Goal: Information Seeking & Learning: Learn about a topic

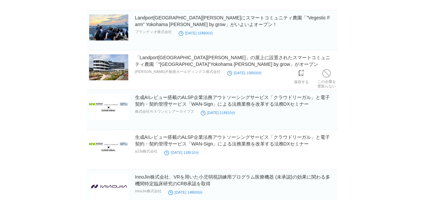
scroll to position [100, 0]
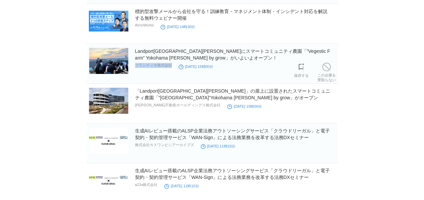
click at [135, 68] on section "Landport[GEOGRAPHIC_DATA][PERSON_NAME]にスマートコミュニティ農園「”Vegestic Farm” Yokohama [P…" at bounding box center [212, 64] width 250 height 40
copy div "プランティオ株式会社"
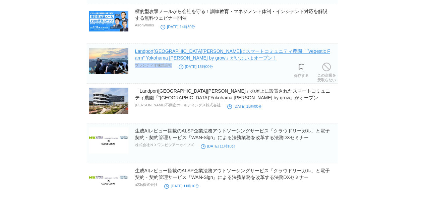
scroll to position [67, 0]
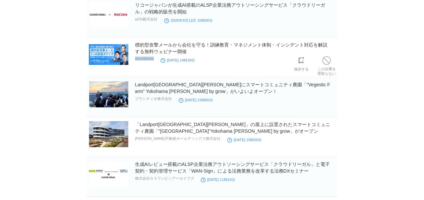
click at [135, 62] on section "標的型攻撃メールから会社を守る！訓練教育・マネジメント体制・インシデント対応を解説する無料ウェビナー開催 AironWorks [DATE] 14時30分 保…" at bounding box center [212, 60] width 250 height 36
copy div "AironWorks"
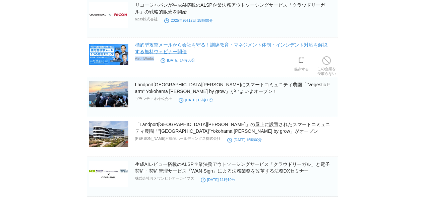
click at [192, 47] on link "標的型攻撃メールから会社を守る！訓練教育・マネジメント体制・インシデント対応を解説する無料ウェビナー開催" at bounding box center [231, 48] width 192 height 12
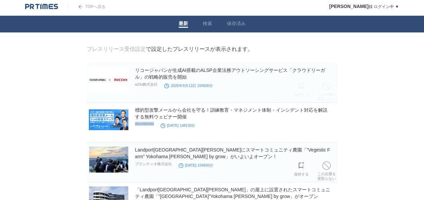
scroll to position [0, 0]
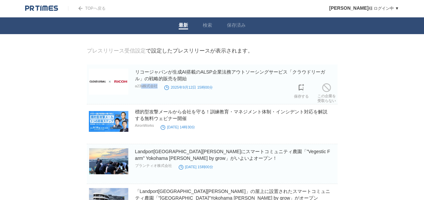
drag, startPoint x: 132, startPoint y: 89, endPoint x: 141, endPoint y: 88, distance: 8.4
click at [141, 88] on section "リコージャパンが生成AI搭載のALSP企業法務アウトソーシングサービス「クラウドリーガル」の戦略的販売を開始 a23s株式会社 [DATE] 15時00分 保…" at bounding box center [212, 85] width 250 height 40
click at [136, 89] on p "a23s株式会社" at bounding box center [146, 86] width 23 height 5
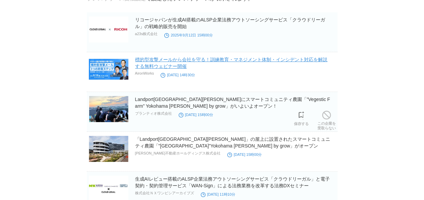
scroll to position [67, 0]
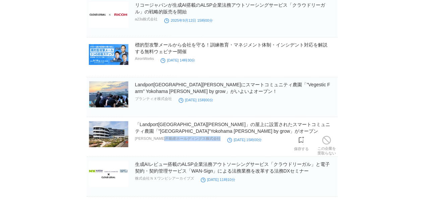
drag, startPoint x: 133, startPoint y: 139, endPoint x: 180, endPoint y: 139, distance: 47.2
click at [180, 140] on section "「Landport[GEOGRAPHIC_DATA][PERSON_NAME]」の屋上に設置されたスマートコミュニティ農園「”[GEOGRAPHIC_DATA…" at bounding box center [212, 139] width 250 height 36
click at [183, 139] on p "[PERSON_NAME]不動産ホールディングス株式会社" at bounding box center [177, 138] width 85 height 5
click at [181, 139] on p "[PERSON_NAME]不動産ホールディングス株式会社" at bounding box center [177, 138] width 85 height 5
drag, startPoint x: 181, startPoint y: 139, endPoint x: 134, endPoint y: 139, distance: 47.2
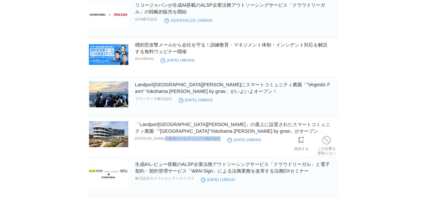
click at [134, 139] on section "「Landport[GEOGRAPHIC_DATA][PERSON_NAME]」の屋上に設置されたスマートコミュニティ農園「”[GEOGRAPHIC_DATA…" at bounding box center [212, 139] width 250 height 36
drag, startPoint x: 136, startPoint y: 140, endPoint x: 181, endPoint y: 140, distance: 44.9
click at [181, 140] on p "[PERSON_NAME]不動産ホールディングス株式会社" at bounding box center [177, 138] width 85 height 5
copy p "[PERSON_NAME]不動産ホールディングス"
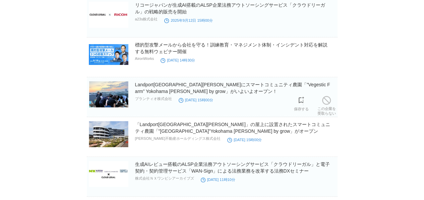
click at [134, 101] on section "Landport[GEOGRAPHIC_DATA][PERSON_NAME]にスマートコミュニティ農園「”Vegestic Farm” Yokohama [P…" at bounding box center [212, 97] width 250 height 40
drag, startPoint x: 135, startPoint y: 100, endPoint x: 170, endPoint y: 100, distance: 35.5
click at [170, 100] on p "プランティオ株式会社" at bounding box center [153, 98] width 37 height 5
copy p "プランティオ株式会社"
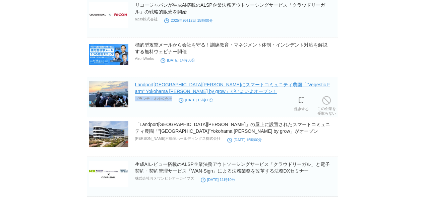
click at [166, 90] on link "Landport[GEOGRAPHIC_DATA][PERSON_NAME]にスマートコミュニティ農園「”Vegestic Farm” Yokohama [P…" at bounding box center [232, 88] width 195 height 12
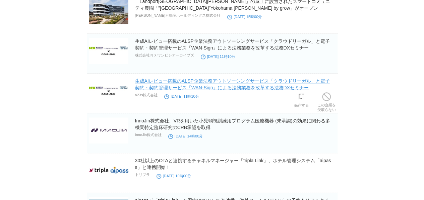
scroll to position [201, 0]
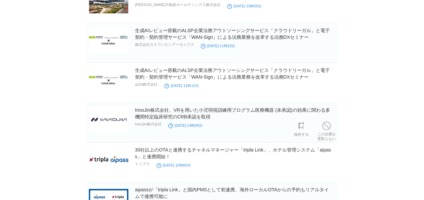
click at [134, 126] on section "InnoJin株式会社、VRを用いた小児弱視訓練用プログラム医療機器 (未承認)の効果に関わる多機関特定臨床研究のCRB承認を取得 InnoJin株式会社 […" at bounding box center [212, 123] width 250 height 40
click at [135, 126] on section "InnoJin株式会社、VRを用いた小児弱視訓練用プログラム医療機器 (未承認)の効果に関わる多機関特定臨床研究のCRB承認を取得 InnoJin株式会社 […" at bounding box center [212, 123] width 250 height 40
copy div "InnoJin株式会社"
click at [136, 166] on section "30社以上のOTAと連携するチャネルマネージャー「tripla Link」、ホテル管理システム「aipass」と連携開始！ トリプラ [DATE] 10時00…" at bounding box center [212, 165] width 250 height 36
copy div "トリプラ"
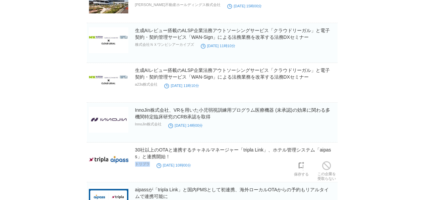
scroll to position [268, 0]
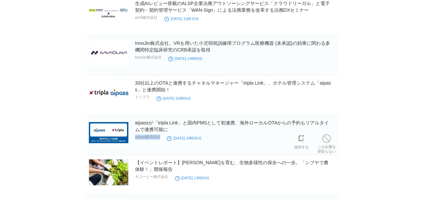
click at [135, 141] on section "aipassが「tripla Link」と国内PMSとして初連携、海外ローカルOTAからの予約もリアルタイムで連携可能に aipass株式会社 [DATE] …" at bounding box center [212, 136] width 250 height 40
copy div "aipass株式会社"
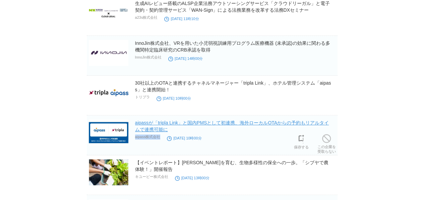
scroll to position [301, 0]
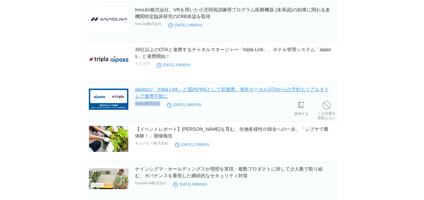
click at [151, 94] on link "aipassが「tripla Link」と国内PMSとして初連携、海外ローカルOTAからの予約もリアルタイムで連携可能に" at bounding box center [232, 93] width 194 height 12
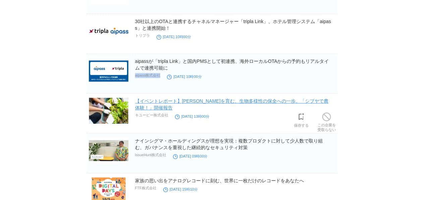
scroll to position [368, 0]
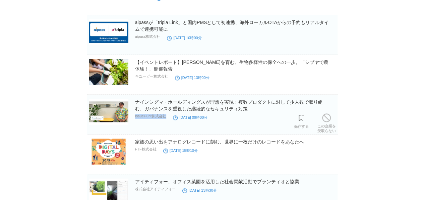
click at [135, 118] on section "ナインシグマ・ホールディングスが理想を実現：複数プロダクトに対して少人数で取り組む、ガバナンスを重視した継続的なセキュリティ対策 IssueHunt株式会社 …" at bounding box center [212, 115] width 250 height 40
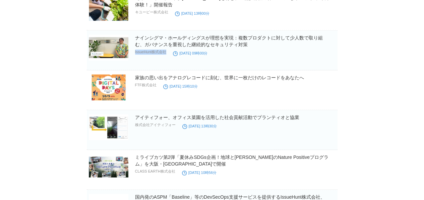
scroll to position [435, 0]
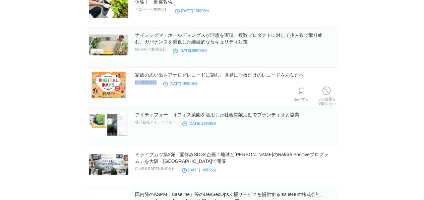
drag, startPoint x: 132, startPoint y: 83, endPoint x: 135, endPoint y: 85, distance: 3.9
click at [135, 85] on section "家族の思い出をアナログレコードに刻む、世界に一枚だけのレコードをあなたへ FTF株式会社 [DATE] 15時10分 保存する この企業を 受取らない" at bounding box center [212, 90] width 250 height 36
copy div "FTF株式会社"
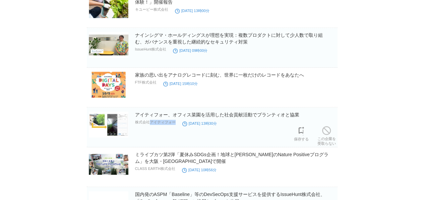
drag, startPoint x: 150, startPoint y: 122, endPoint x: 175, endPoint y: 122, distance: 25.1
click at [175, 122] on div "アイティフォー、オフィス菜園を活用した社会貢献活動でプランティオと協業 株式会社アイティフォー [DATE] 13時30分" at bounding box center [235, 121] width 201 height 21
copy div "アイティフォー"
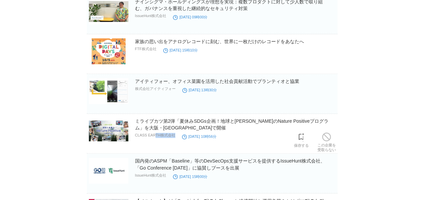
drag, startPoint x: 134, startPoint y: 136, endPoint x: 155, endPoint y: 138, distance: 20.9
click at [155, 138] on section "ミライブカツ第2弾「夏休みSDGs企画！地球と[PERSON_NAME]のNature Positiveプログラム」を大阪・[GEOGRAPHIC_DATA]…" at bounding box center [212, 136] width 250 height 36
click at [79, 132] on main "プレスリリース受信設定 で設定したプレスリリースが表示されます。 リコージャパンが生成AI搭載のALSP企業法務アウトソーシングサービス「クラウドリーガル」の…" at bounding box center [211, 2] width 271 height 847
click at [135, 136] on section "ミライブカツ第2弾「夏休みSDGs企画！地球と[PERSON_NAME]のNature Positiveプログラム」を大阪・[GEOGRAPHIC_DATA]…" at bounding box center [212, 136] width 250 height 36
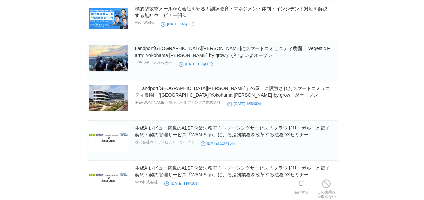
scroll to position [100, 0]
